Goal: Transaction & Acquisition: Download file/media

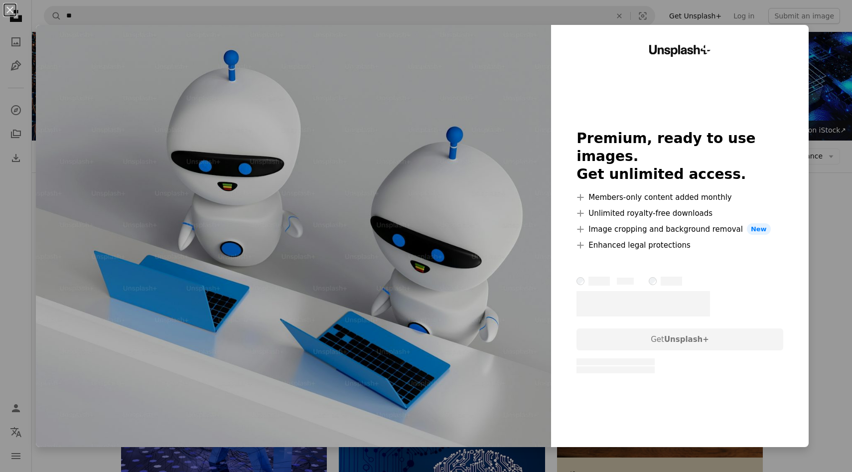
scroll to position [11866, 0]
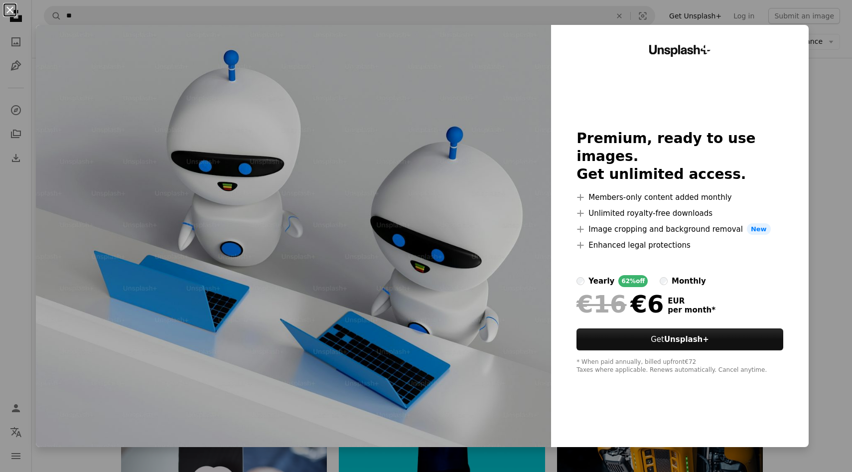
click at [14, 9] on button "An X shape" at bounding box center [10, 10] width 12 height 12
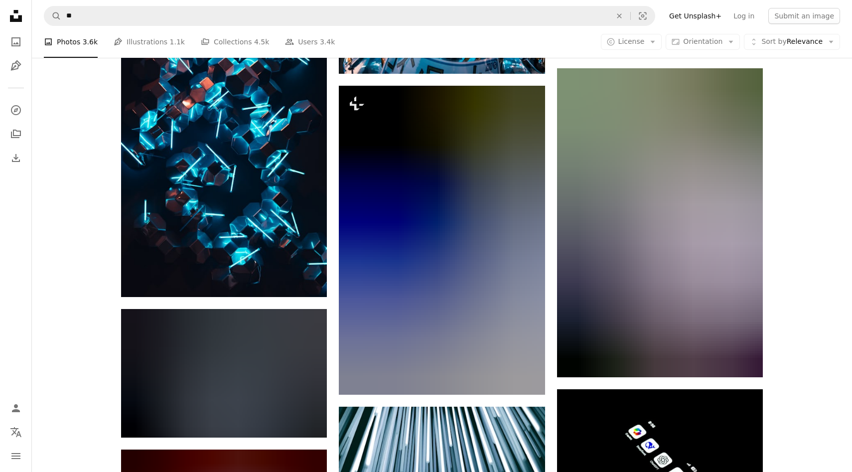
scroll to position [27578, 0]
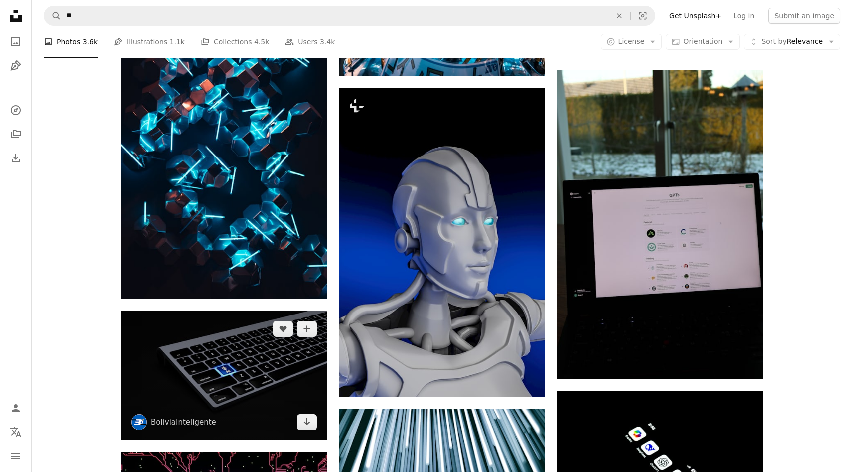
click at [288, 362] on img at bounding box center [224, 375] width 206 height 129
